Goal: Navigation & Orientation: Go to known website

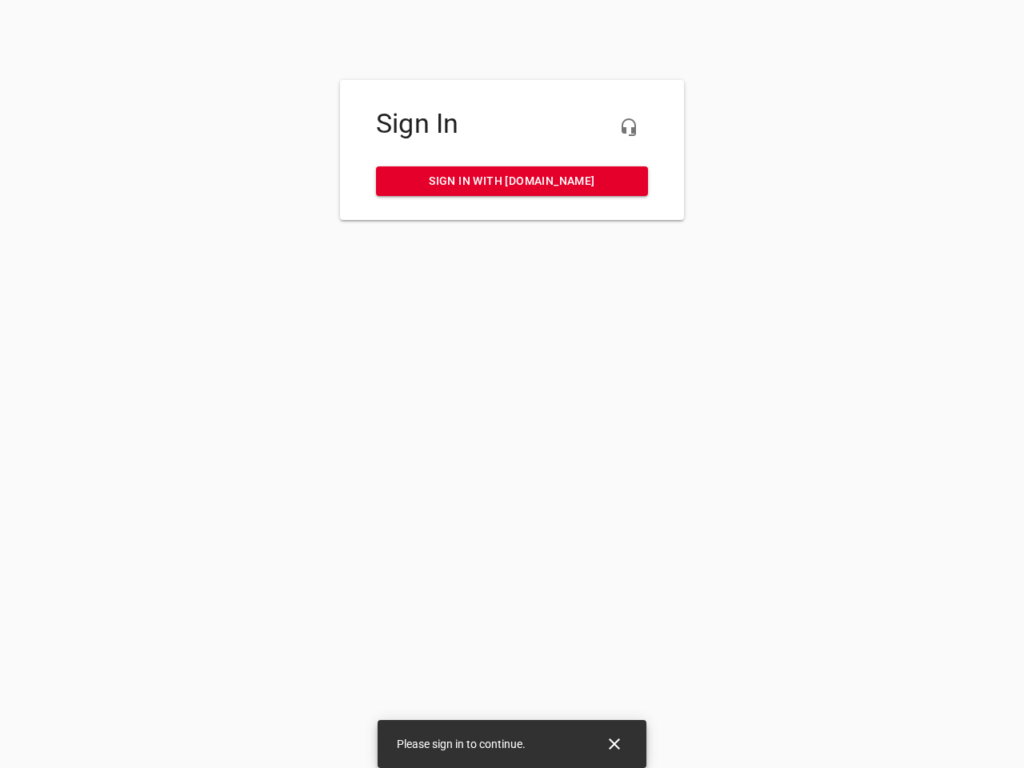
click at [629, 127] on icon "button" at bounding box center [628, 127] width 19 height 19
click at [614, 744] on icon "Close" at bounding box center [614, 743] width 11 height 11
